Goal: Task Accomplishment & Management: Manage account settings

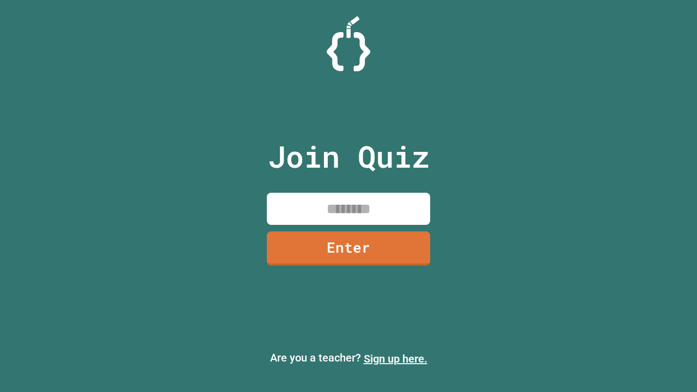
click at [395, 359] on link "Sign up here." at bounding box center [396, 358] width 64 height 13
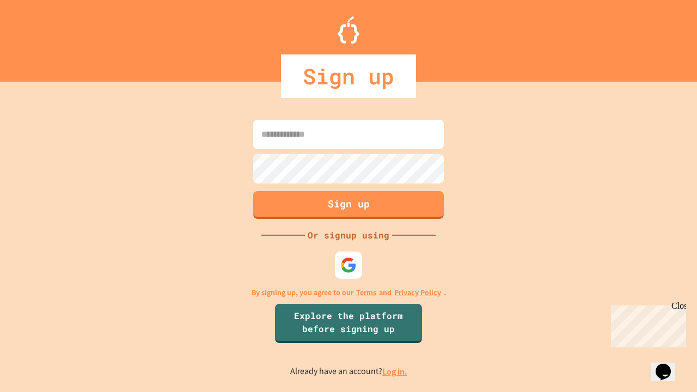
click at [395, 371] on link "Log in." at bounding box center [394, 371] width 25 height 11
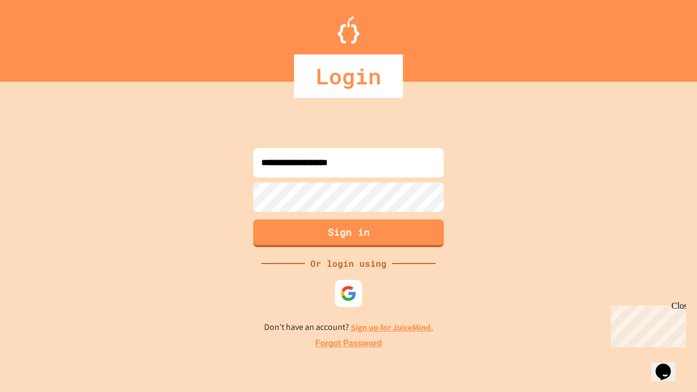
type input "**********"
